Goal: Communication & Community: Ask a question

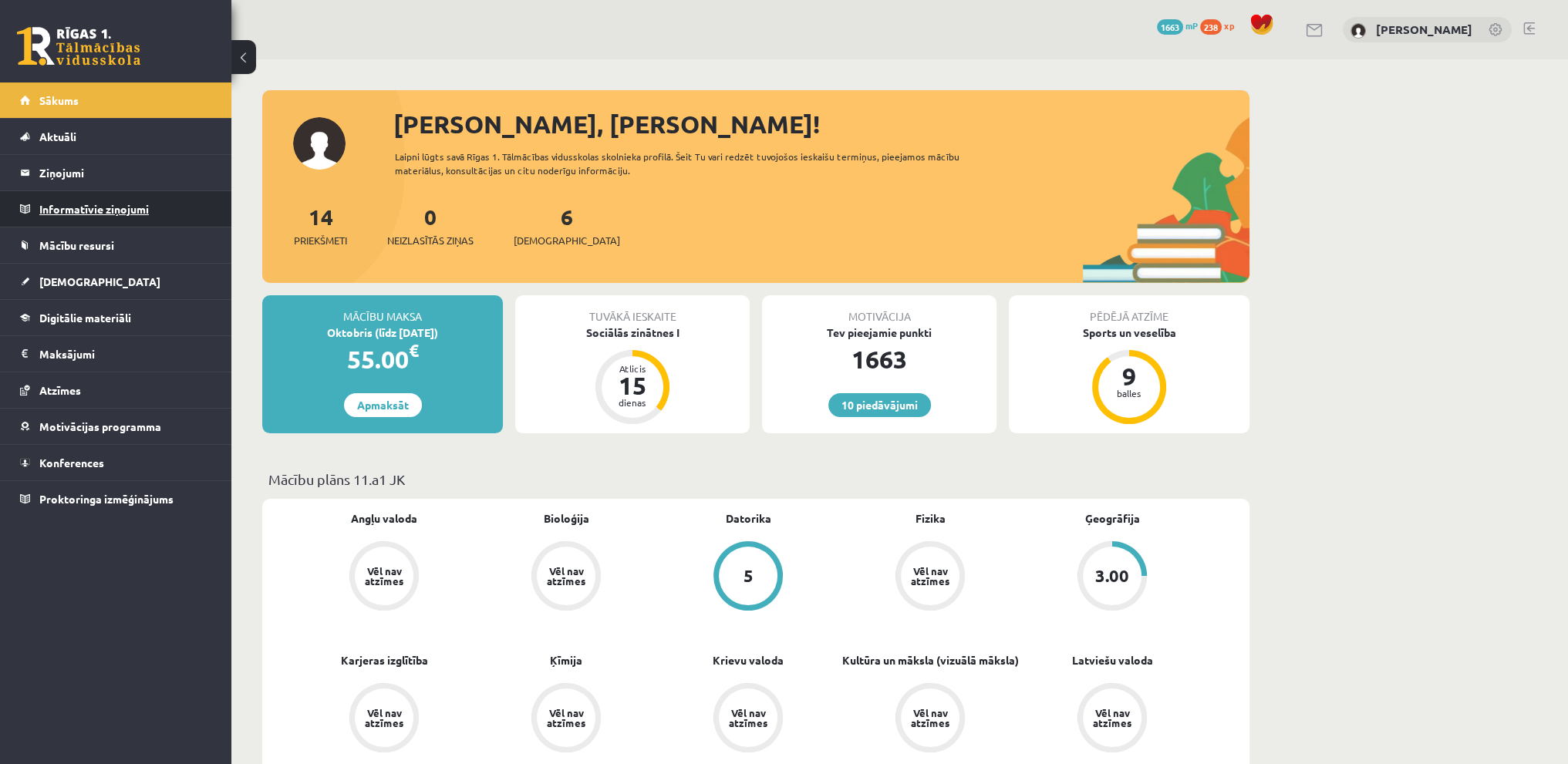
click at [138, 203] on legend "Informatīvie ziņojumi 0" at bounding box center [125, 208] width 173 height 35
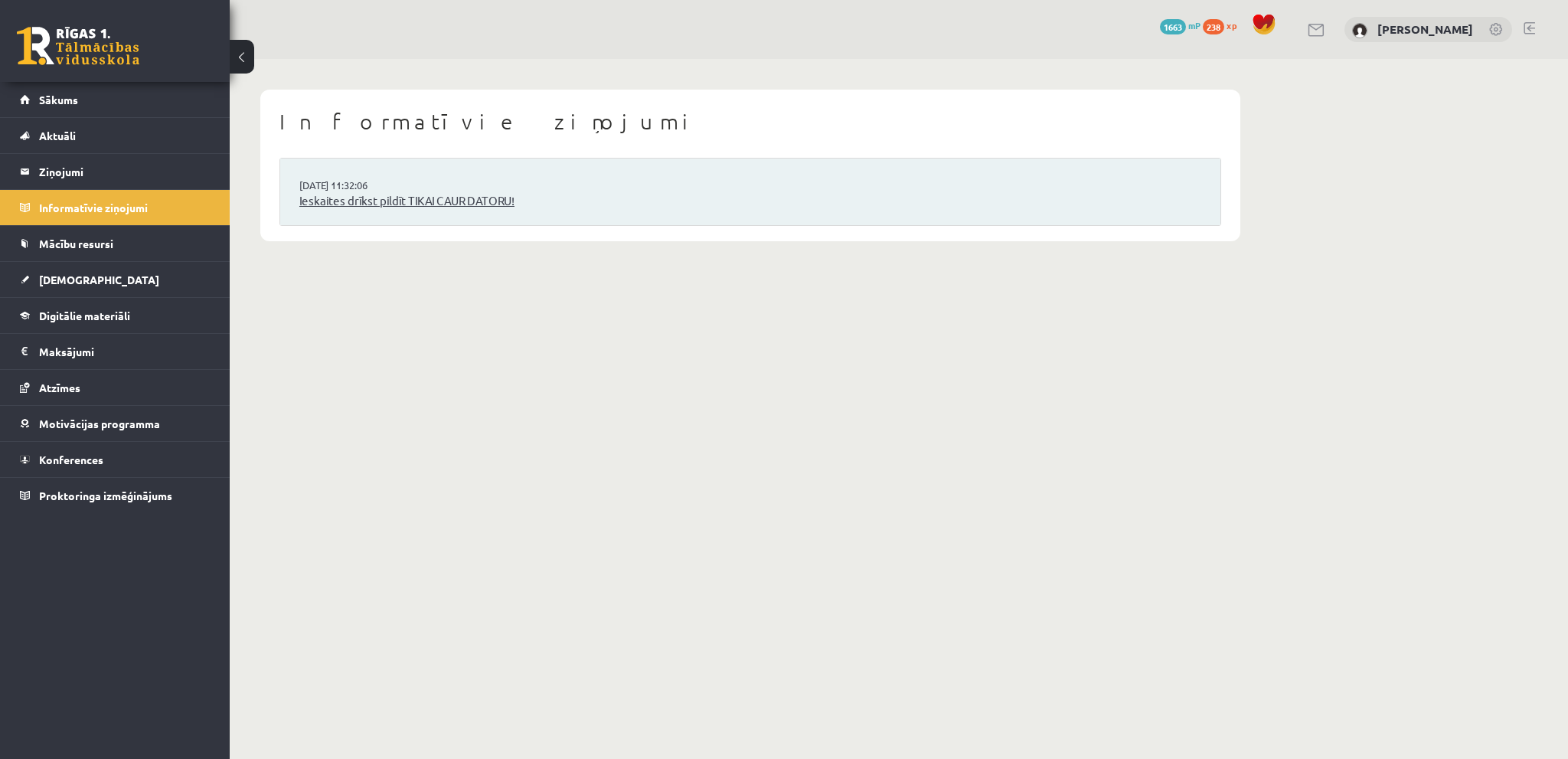
click at [460, 208] on link "Ieskaites drīkst pildīt TIKAI CAUR DATORU!" at bounding box center [750, 202] width 902 height 18
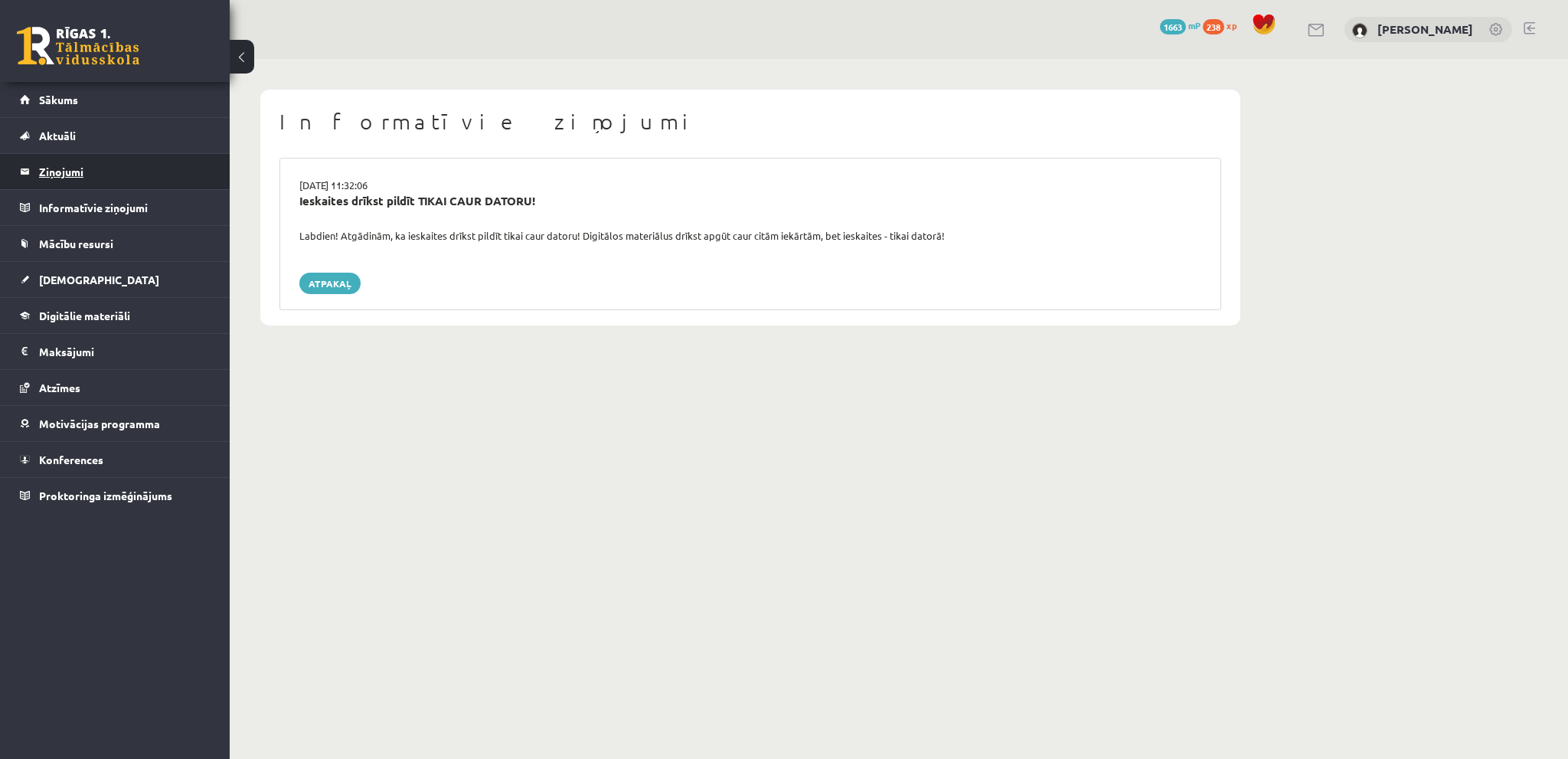
click at [33, 166] on link "Ziņojumi 0" at bounding box center [115, 171] width 191 height 35
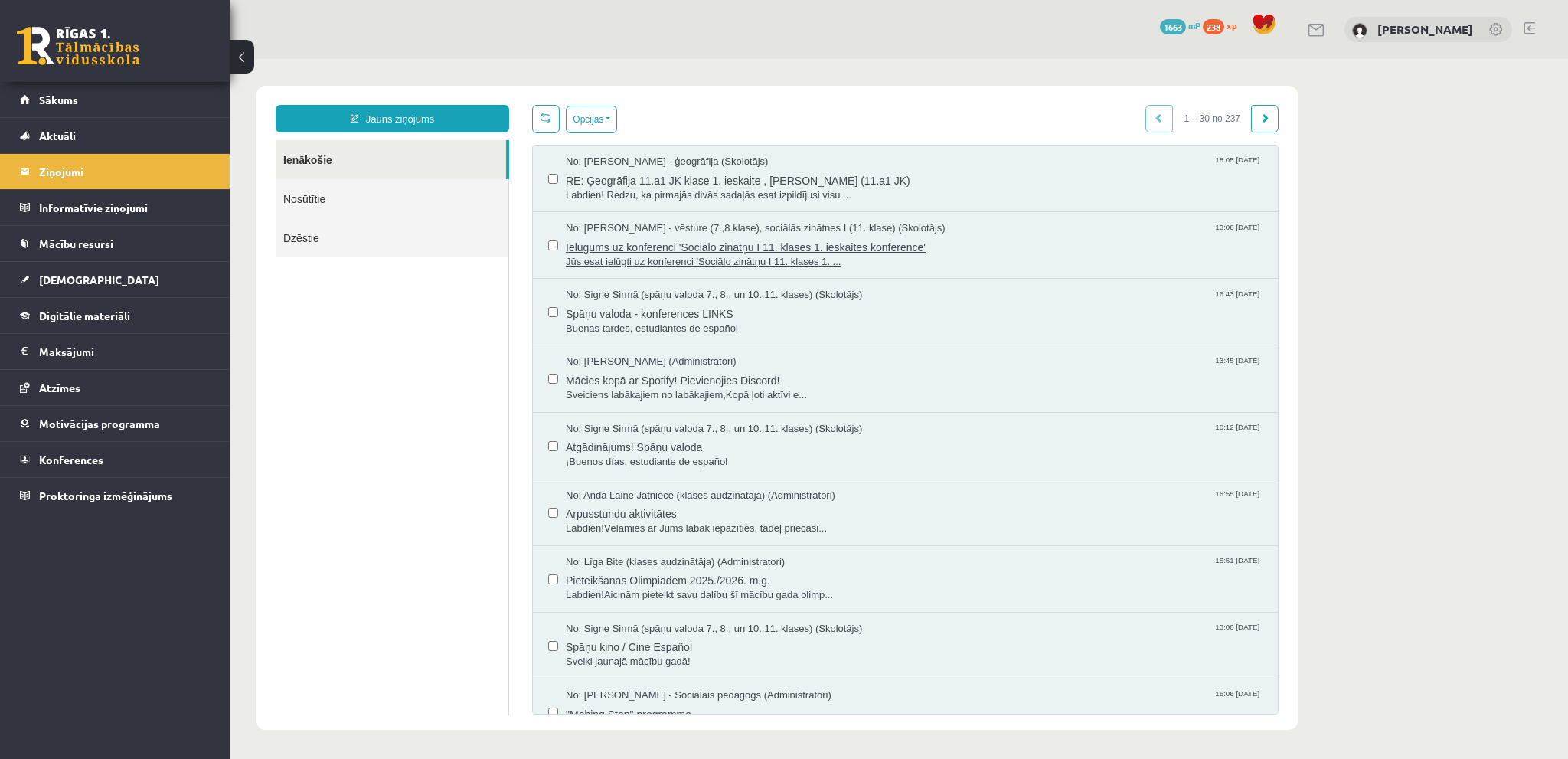
click at [757, 243] on span "Ielūgums uz konferenci 'Sociālo zinātņu I 11. klases 1. ieskaites konference'" at bounding box center [915, 244] width 697 height 19
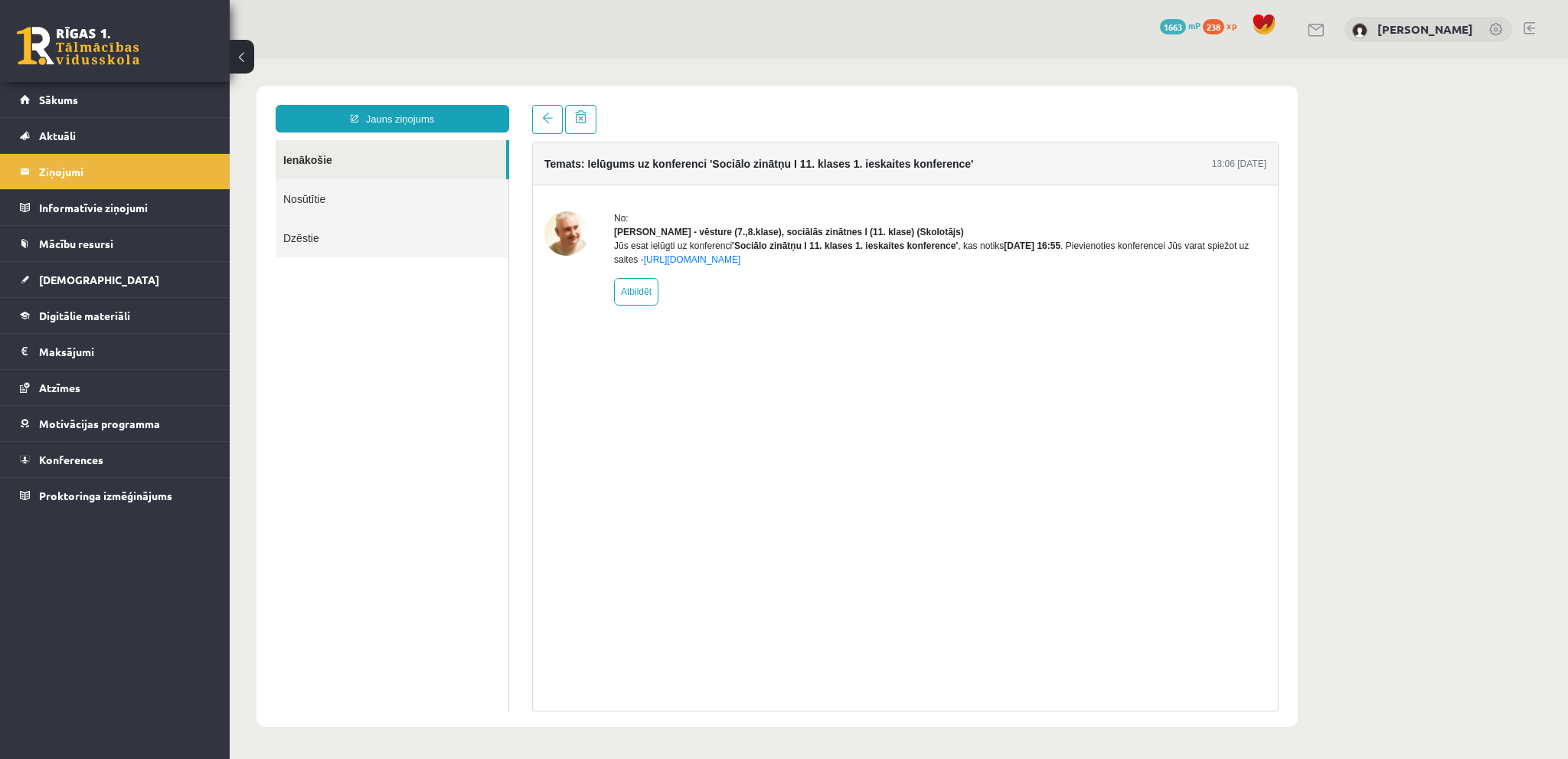
click at [432, 156] on link "Ienākošie" at bounding box center [391, 159] width 230 height 39
click at [299, 161] on link "Ienākošie" at bounding box center [391, 159] width 230 height 39
click at [297, 163] on link "Ienākošie" at bounding box center [391, 159] width 230 height 39
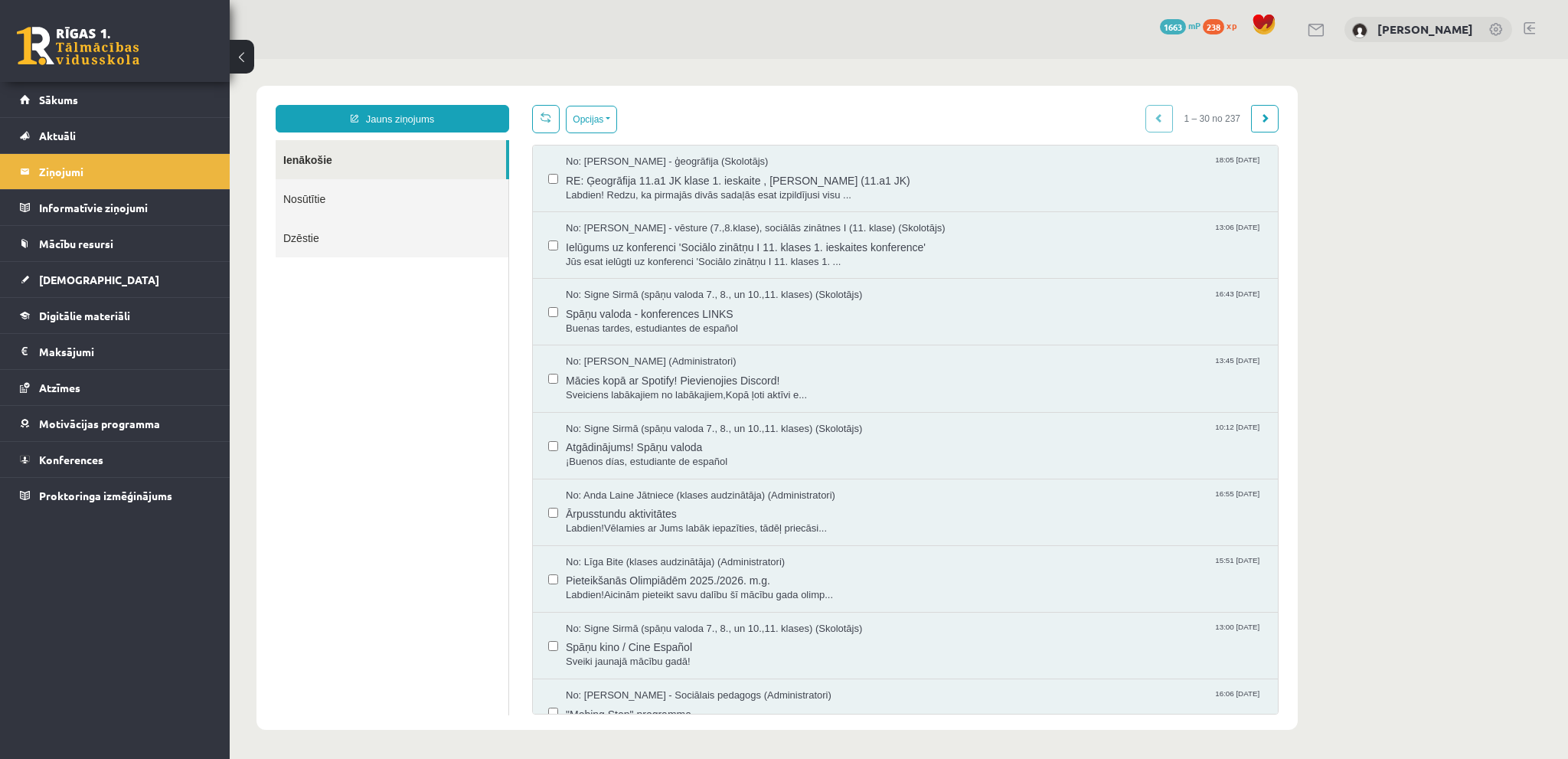
click at [779, 186] on span "RE: Ģeogrāfija 11.a1 JK klase 1. ieskaite , [PERSON_NAME] (11.a1 JK)" at bounding box center [915, 178] width 697 height 19
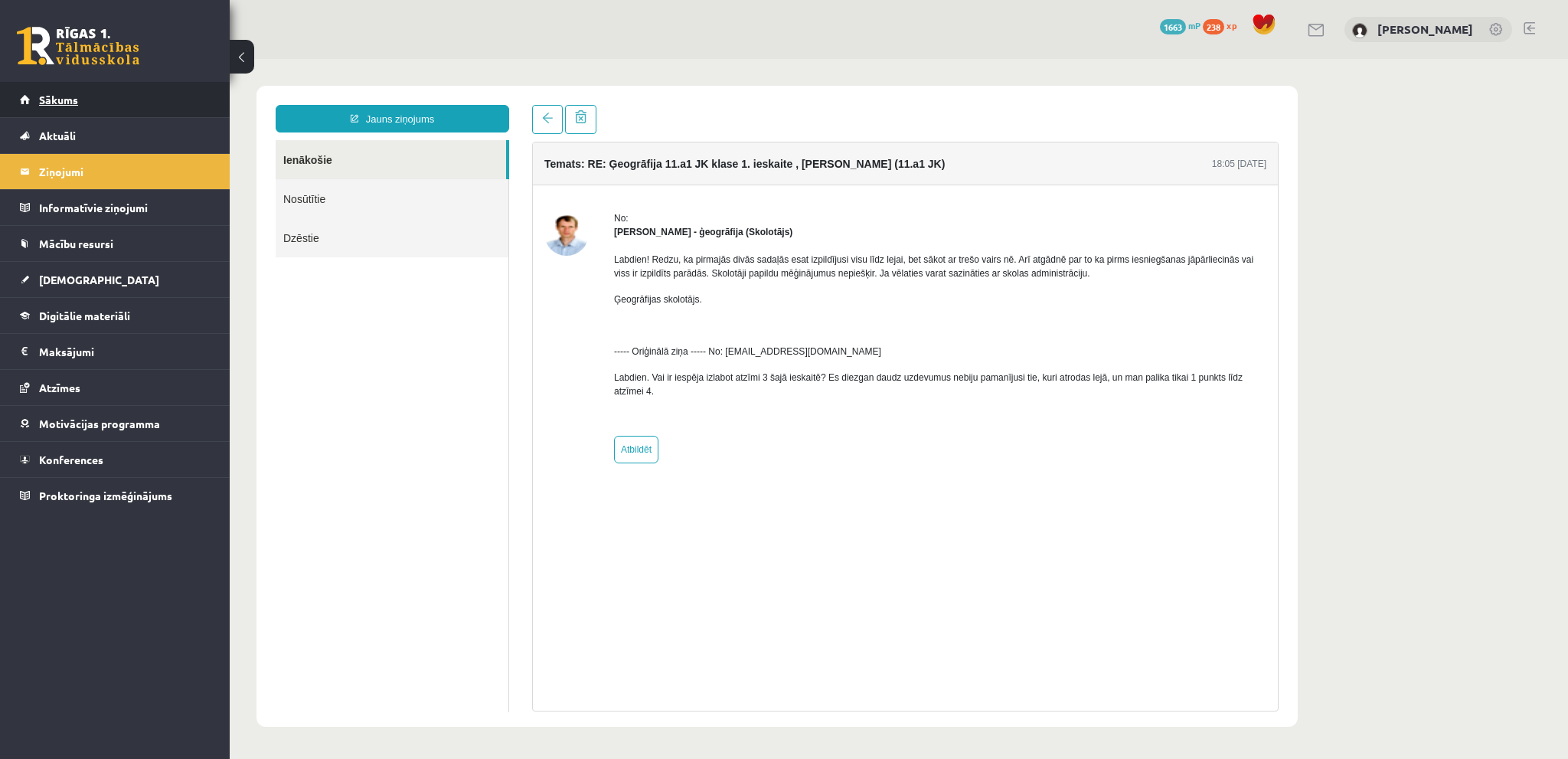
click at [117, 97] on link "Sākums" at bounding box center [115, 99] width 191 height 35
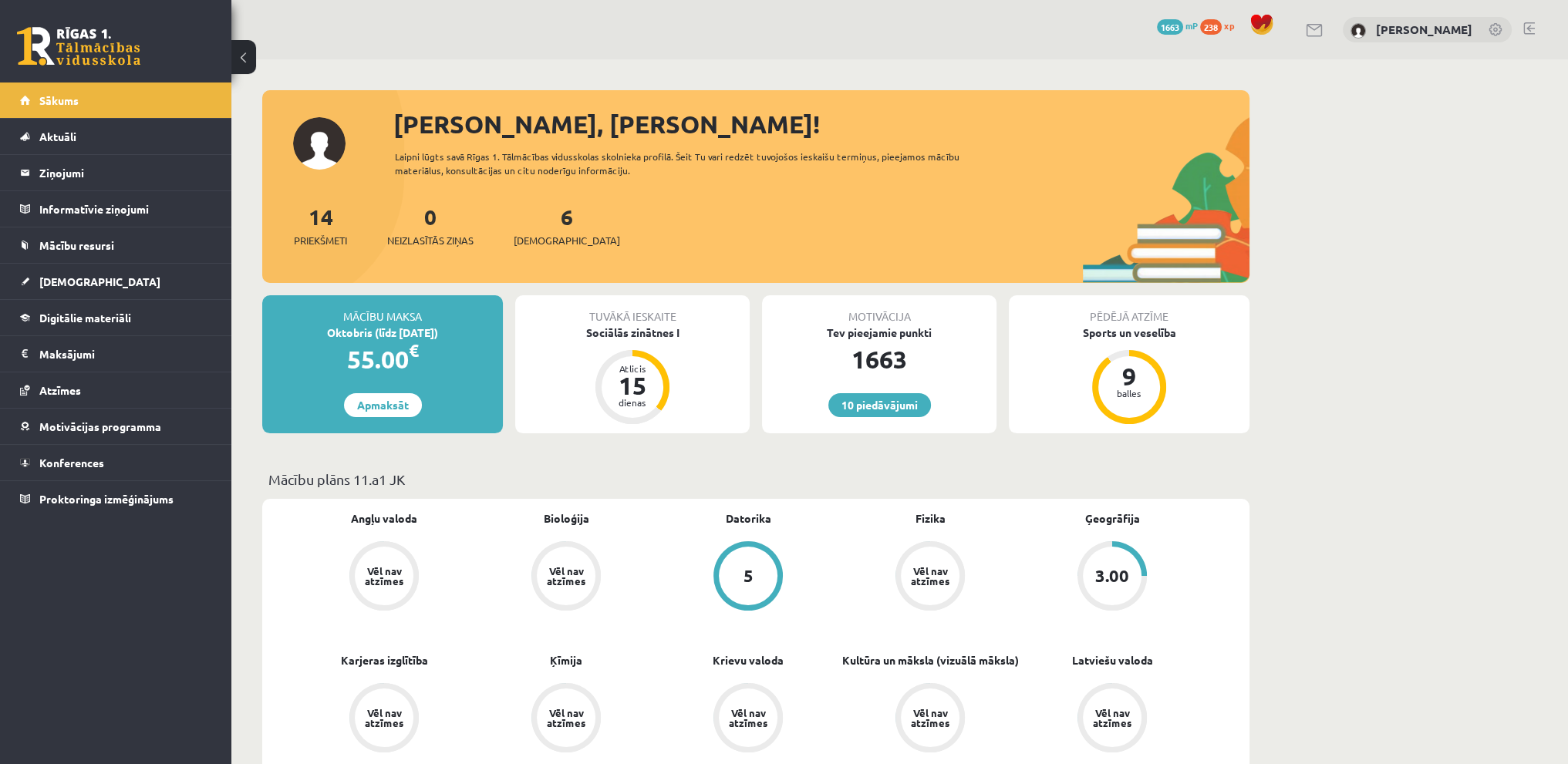
click at [1528, 24] on link at bounding box center [1529, 28] width 12 height 12
